Goal: Task Accomplishment & Management: Manage account settings

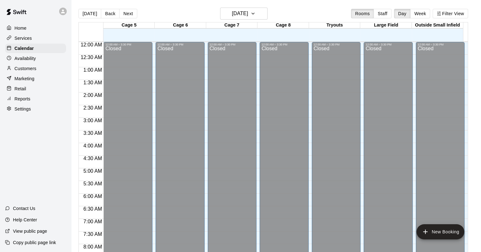
scroll to position [370, 0]
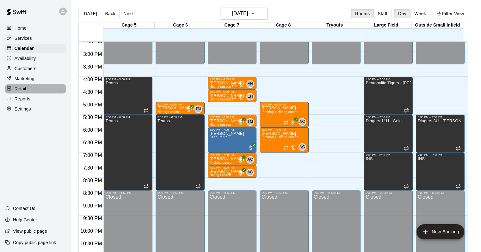
click at [22, 89] on p "Retail" at bounding box center [21, 89] width 12 height 6
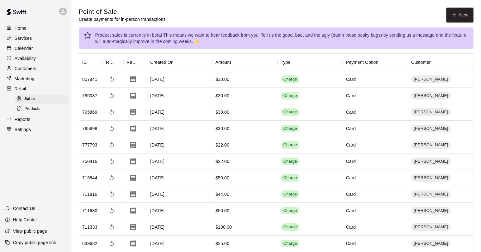
click at [25, 53] on div "Calendar" at bounding box center [35, 48] width 61 height 9
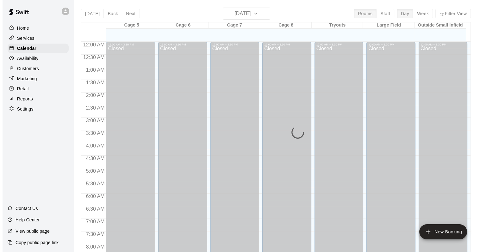
scroll to position [370, 0]
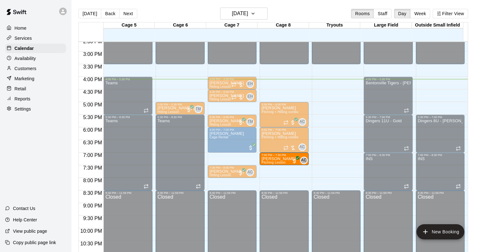
drag, startPoint x: 227, startPoint y: 159, endPoint x: 271, endPoint y: 162, distance: 44.1
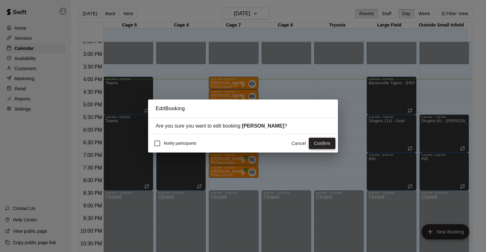
click at [313, 144] on button "Confirm" at bounding box center [322, 144] width 27 height 12
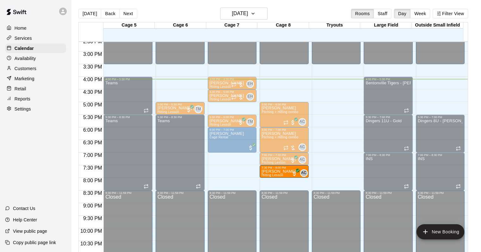
drag, startPoint x: 217, startPoint y: 171, endPoint x: 277, endPoint y: 172, distance: 59.4
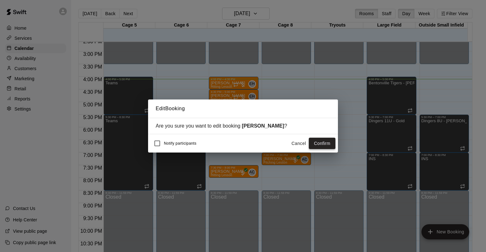
click at [315, 144] on button "Confirm" at bounding box center [322, 144] width 27 height 12
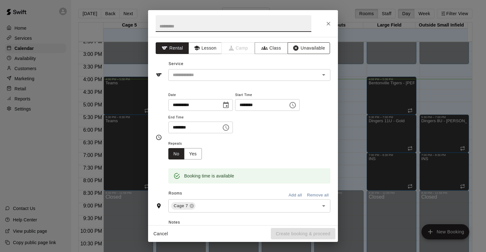
click at [317, 50] on button "Unavailable" at bounding box center [308, 48] width 42 height 12
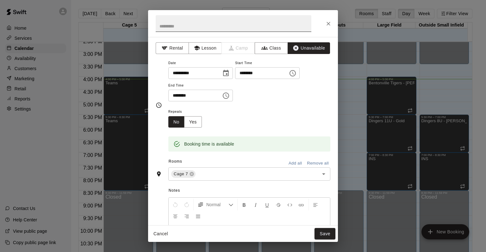
click at [185, 25] on input "text" at bounding box center [234, 23] width 156 height 17
type input "****"
click at [232, 95] on button "Choose time, selected time is 7:30 PM" at bounding box center [225, 95] width 13 height 13
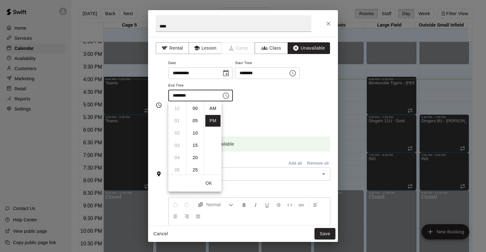
scroll to position [11, 0]
click at [179, 121] on li "08" at bounding box center [176, 121] width 15 height 12
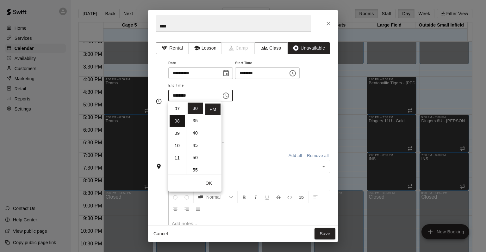
type input "********"
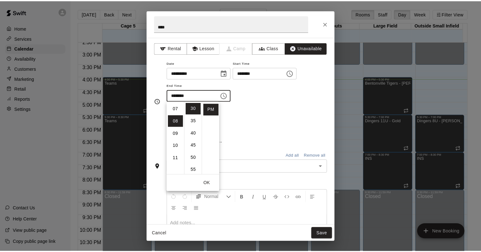
scroll to position [99, 0]
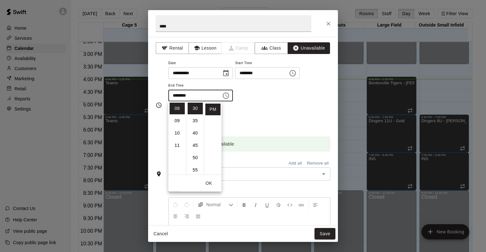
click at [279, 114] on div "Repeats No Yes" at bounding box center [249, 118] width 162 height 20
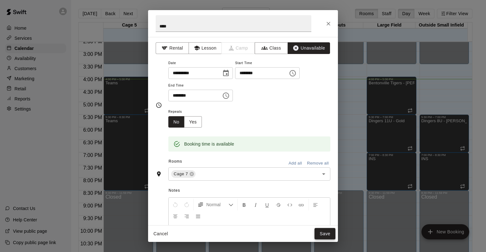
click at [320, 232] on button "Save" at bounding box center [324, 234] width 21 height 12
